Goal: Task Accomplishment & Management: Use online tool/utility

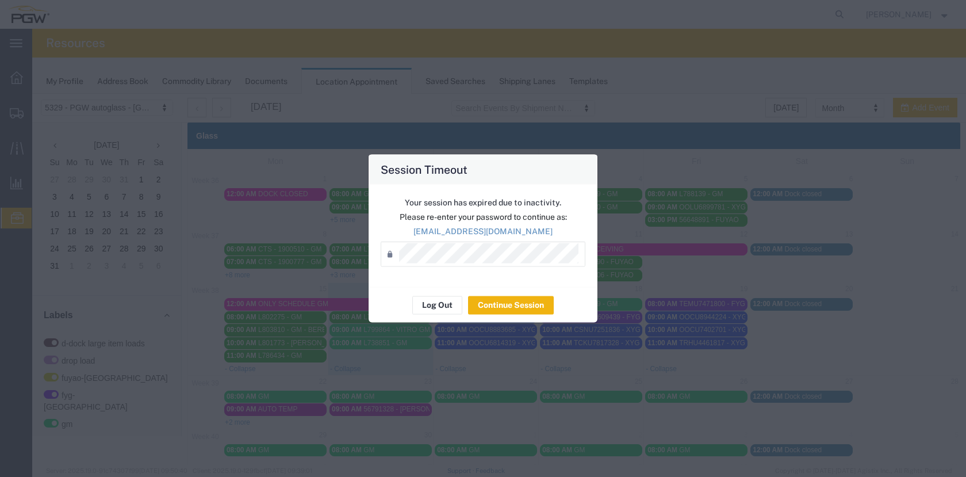
scroll to position [41, 0]
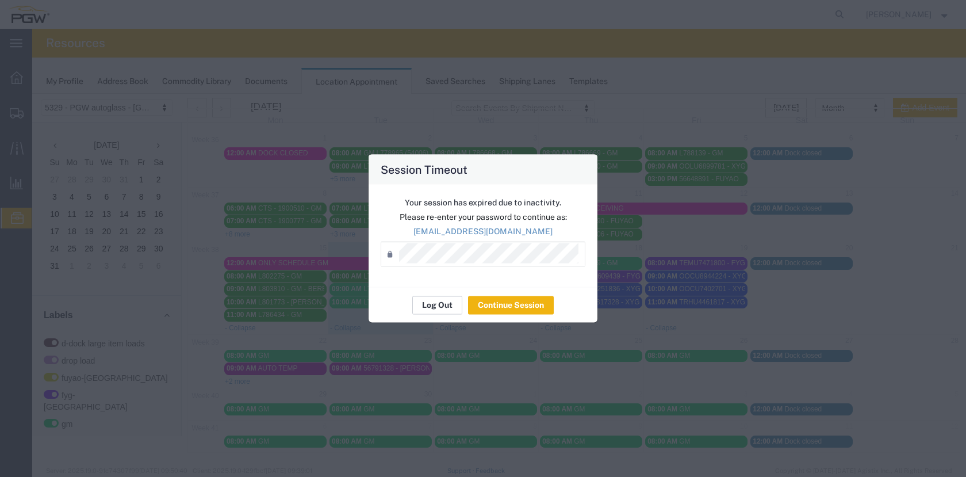
click at [433, 303] on button "Log Out" at bounding box center [437, 305] width 50 height 18
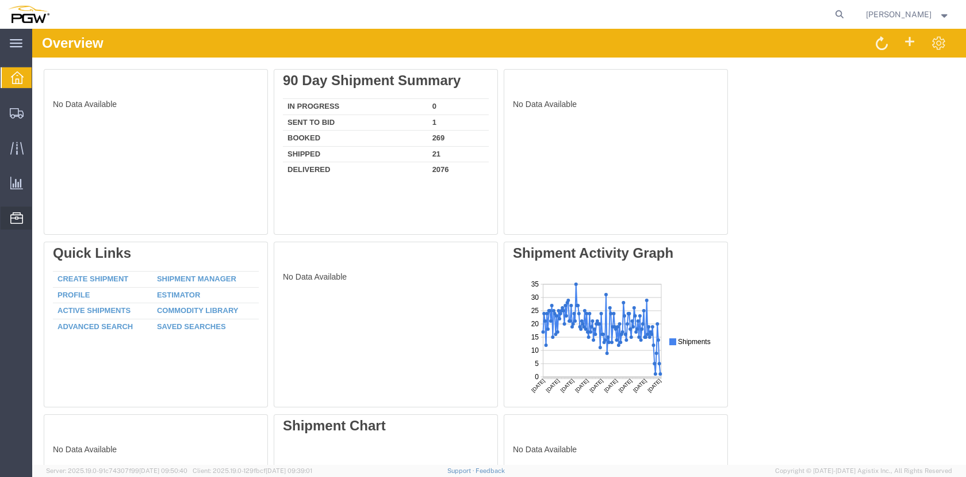
click at [0, 0] on span "Location Appointment" at bounding box center [0, 0] width 0 height 0
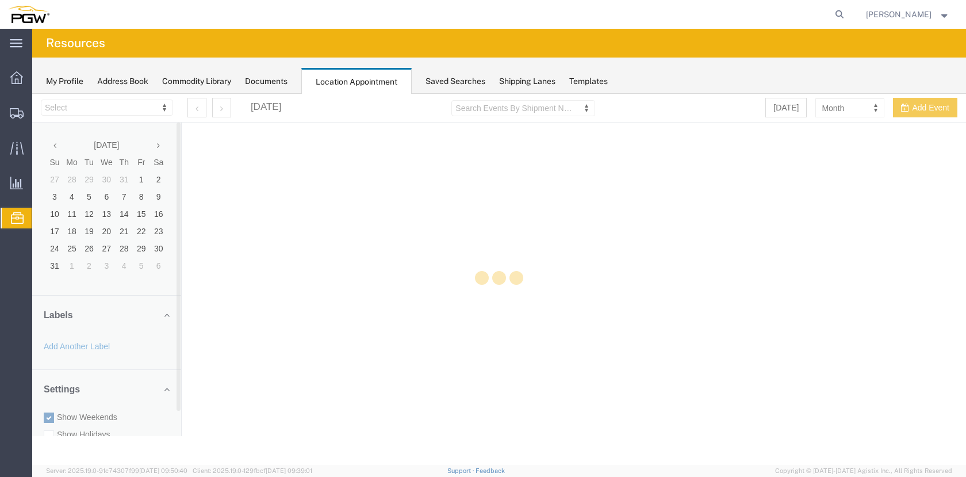
select select "28253"
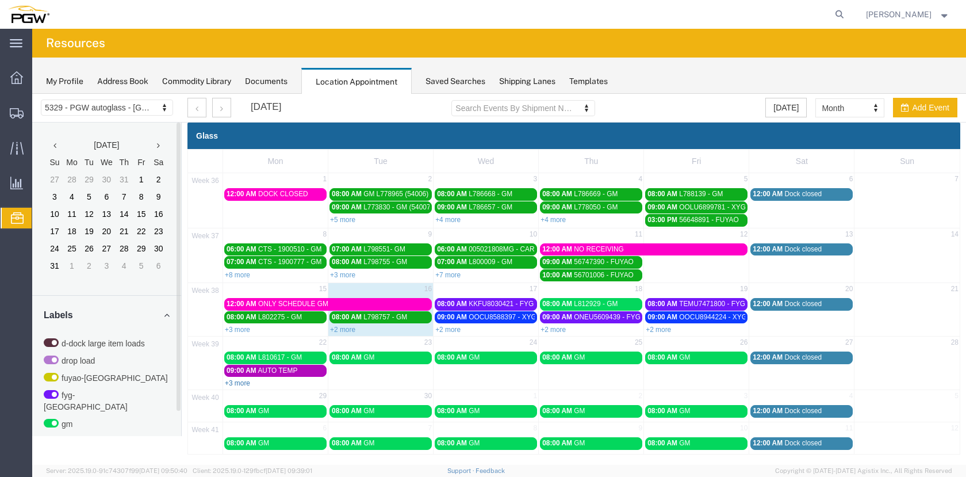
click at [236, 383] on link "+3 more" at bounding box center [237, 383] width 25 height 8
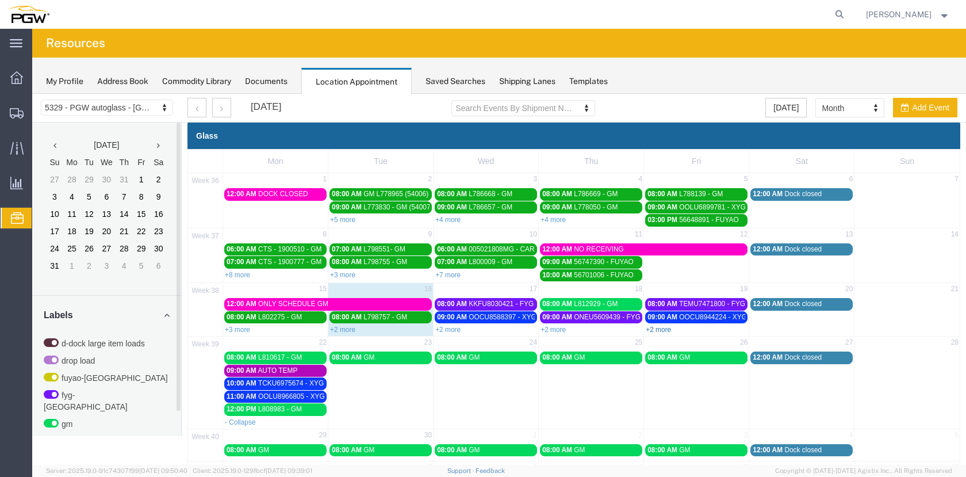
click at [660, 329] on link "+2 more" at bounding box center [658, 330] width 25 height 8
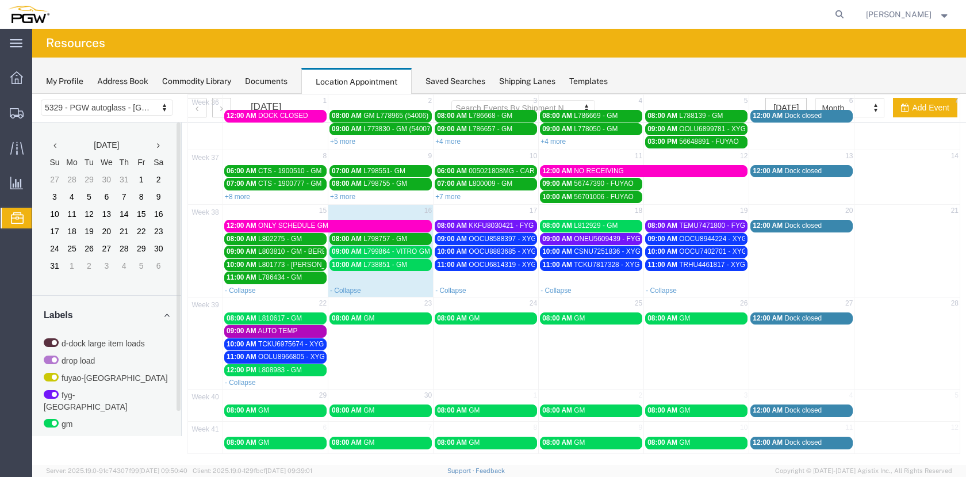
scroll to position [79, 0]
